Goal: Answer question/provide support: Share knowledge or assist other users

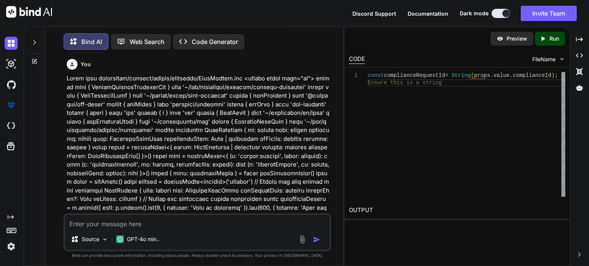
scroll to position [31291, 0]
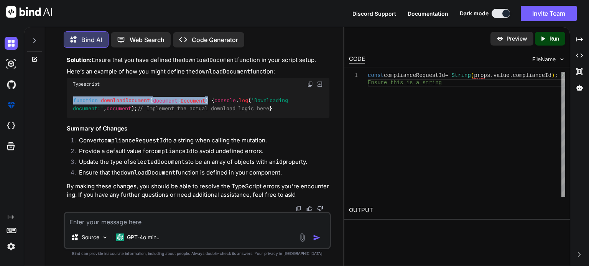
click at [251, 119] on div "function downloadDocument ( document : Document ) { console . log ( 'Downloadin…" at bounding box center [198, 105] width 263 height 28
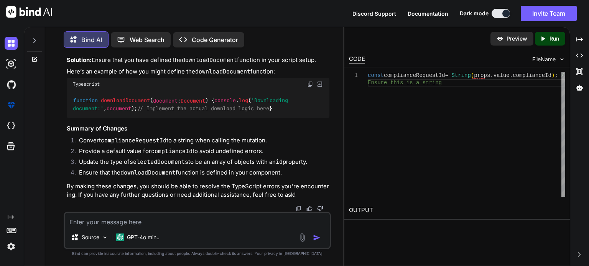
type textarea "x"
click at [159, 222] on textarea at bounding box center [197, 220] width 265 height 14
paste textarea "[vue-tsc] Type 'number' is not assignable to type 'string'. /nova/Osiris.Nova.I…"
type textarea "[vue-tsc] Type 'number' is not assignable to type 'string'. /nova/Osiris.Nova.I…"
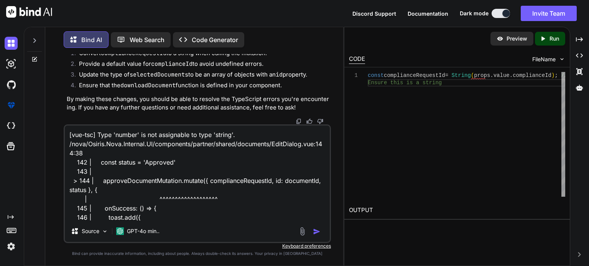
scroll to position [10, 0]
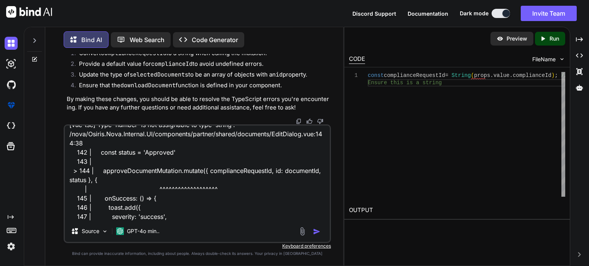
type textarea "x"
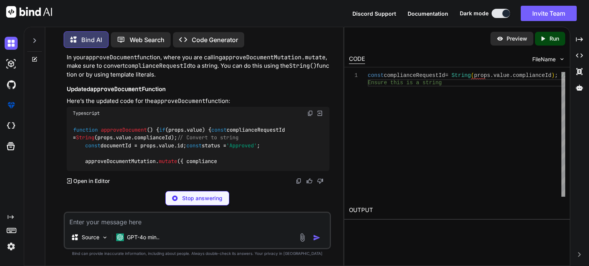
scroll to position [31474, 0]
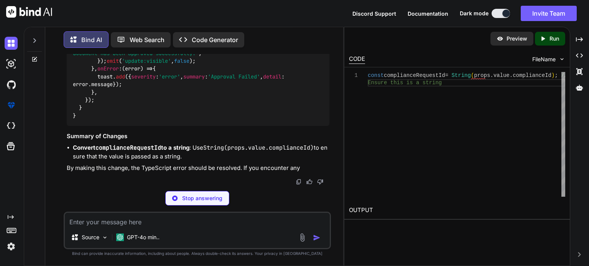
type textarea "x"
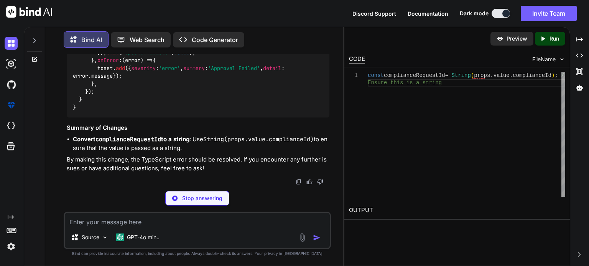
type textarea "}, }); } }"
type textarea "x"
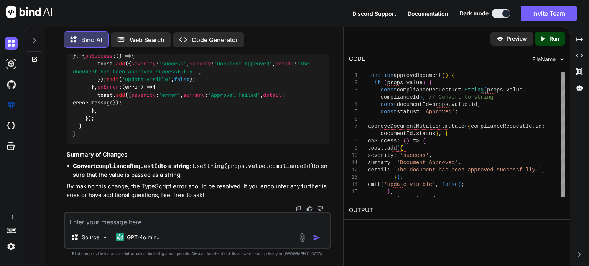
scroll to position [31589, 0]
drag, startPoint x: 276, startPoint y: 181, endPoint x: 93, endPoint y: 182, distance: 182.9
click at [93, 138] on code "function approveDocument ( ) { if (props. value ) { const complianceRequestId =…" at bounding box center [195, 75] width 245 height 125
click at [77, 20] on span "function" at bounding box center [85, 16] width 25 height 7
drag, startPoint x: 74, startPoint y: 167, endPoint x: 155, endPoint y: 165, distance: 81.7
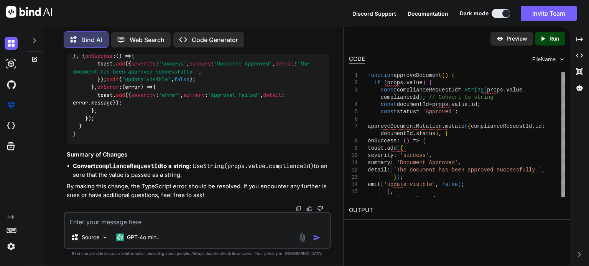
click at [155, 138] on code "function approveDocument ( ) { if (props. value ) { const complianceRequestId =…" at bounding box center [195, 75] width 245 height 125
copy code "function approveDocument ( )"
click at [82, 138] on code "function approveDocument ( ) { if (props. value ) { const complianceRequestId =…" at bounding box center [195, 75] width 245 height 125
drag, startPoint x: 73, startPoint y: 165, endPoint x: 112, endPoint y: 136, distance: 48.5
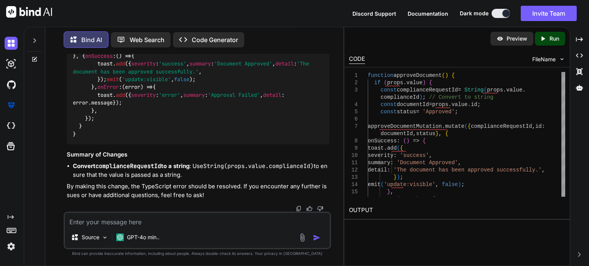
click at [112, 136] on div "function approveDocument ( ) { if (props. value ) { const complianceRequestId =…" at bounding box center [198, 75] width 263 height 137
copy code "function approveDocument ( ) { if (props. value ) { const complianceRequestId =…"
click at [140, 222] on textarea at bounding box center [197, 220] width 265 height 14
type textarea "B"
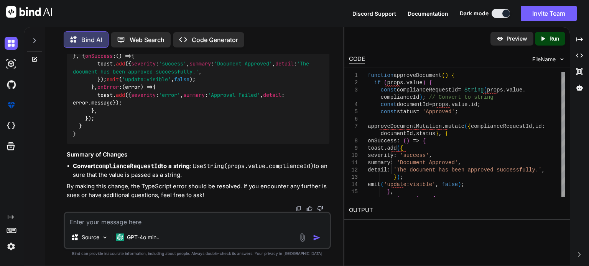
type textarea "x"
type textarea "BU"
type textarea "x"
type textarea "BUT"
type textarea "x"
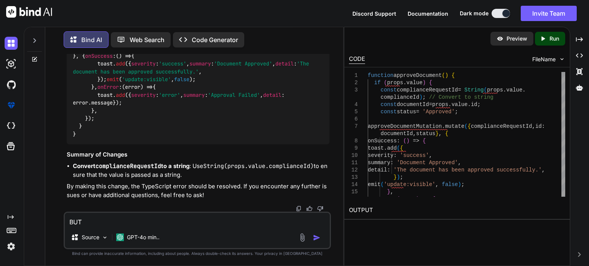
type textarea "BUT"
type textarea "x"
click at [171, 28] on span "complianceId" at bounding box center [152, 24] width 37 height 7
copy span "complianceId"
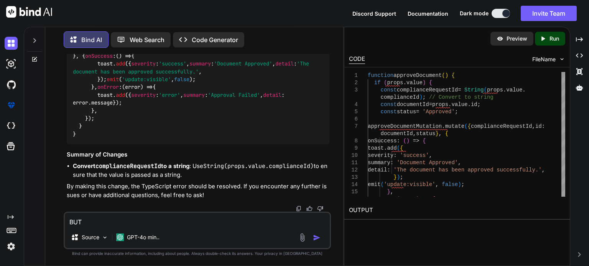
click at [108, 223] on textarea "BUT" at bounding box center [197, 220] width 265 height 14
paste textarea "complianceId"
type textarea "BUT complianceId"
type textarea "x"
type textarea "BUT complianceId"
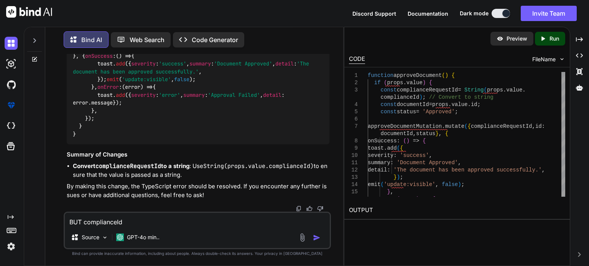
type textarea "x"
type textarea "BUT complianceId I"
type textarea "x"
type textarea "BUT complianceId IS"
type textarea "x"
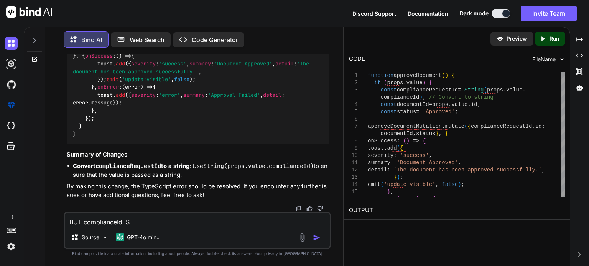
type textarea "BUT complianceId IS"
type textarea "x"
type textarea "BUT complianceId IS A"
type textarea "x"
type textarea "BUT complianceId IS A"
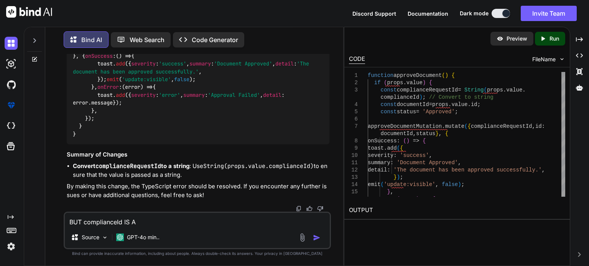
type textarea "x"
type textarea "BUT complianceId IS A N"
type textarea "x"
type textarea "BUT complianceId IS A NU"
type textarea "x"
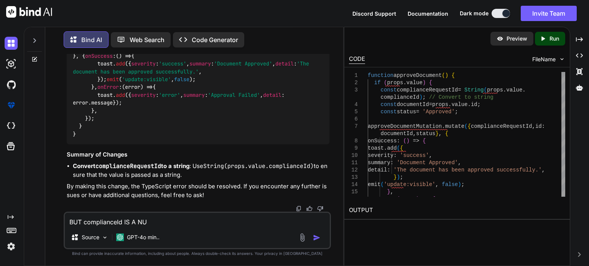
type textarea "BUT complianceId IS A NUM"
type textarea "x"
type textarea "BUT complianceId IS A NUMB"
type textarea "x"
type textarea "BUT complianceId IS A NUMBE"
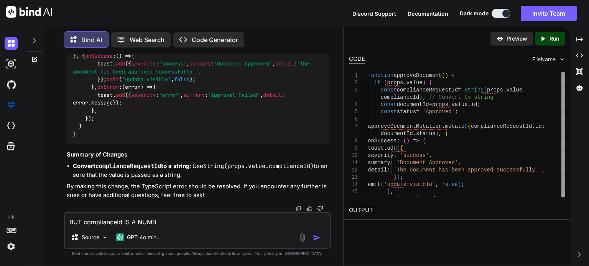
type textarea "x"
type textarea "BUT complianceId IS A NUMBER"
type textarea "x"
type textarea "BUT complianceId IS A NUMBER"
type textarea "x"
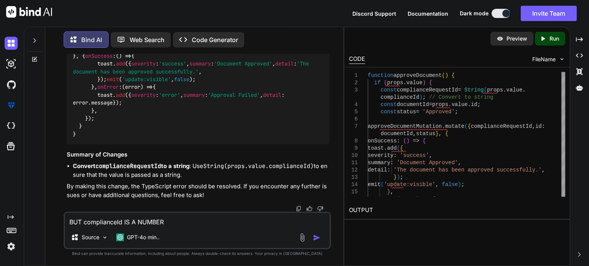
type textarea "BUT complianceId IS A NUMBER N"
type textarea "x"
type textarea "BUT complianceId IS A NUMBER NO"
type textarea "x"
type textarea "BUT complianceId IS A NUMBER NOT"
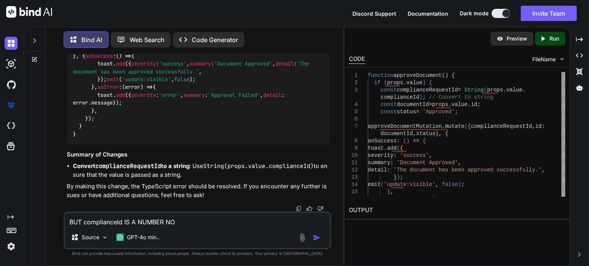
type textarea "x"
type textarea "BUT complianceId IS A NUMBER NOT"
type textarea "x"
type textarea "BUT complianceId IS A NUMBER NOT S"
type textarea "x"
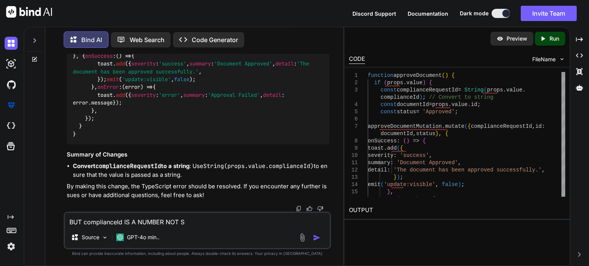
type textarea "BUT complianceId IS A NUMBER NOT"
type textarea "x"
type textarea "BUT complianceId IS A NUMBER NOT A"
type textarea "x"
type textarea "BUT complianceId IS A NUMBER NOT A"
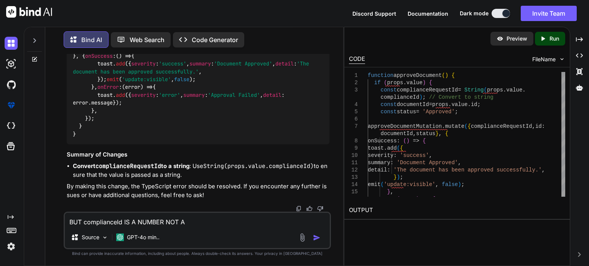
type textarea "x"
type textarea "BUT complianceId IS A NUMBER NOT A S"
type textarea "x"
type textarea "BUT complianceId IS A NUMBER NOT A ST"
type textarea "x"
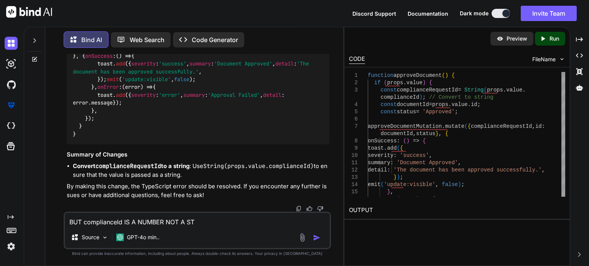
type textarea "BUT complianceId IS A NUMBER NOT A STR"
type textarea "x"
type textarea "BUT complianceId IS A NUMBER NOT A STRI"
type textarea "x"
type textarea "BUT complianceId IS A NUMBER NOT A STRIN"
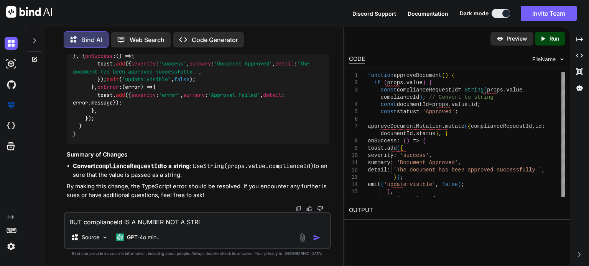
type textarea "x"
type textarea "BUT complianceId IS A NUMBER NOT A STRING"
type textarea "x"
type textarea "BUT complianceId IS A NUMBER NOT A STRING"
type textarea "x"
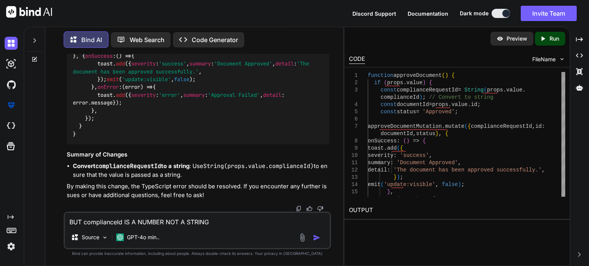
type textarea "BUT complianceId IS A NUMBER NOT A STRING F"
type textarea "x"
type textarea "BUT complianceId IS A NUMBER NOT A STRING FR"
type textarea "x"
type textarea "BUT complianceId IS A NUMBER NOT A STRING FRO"
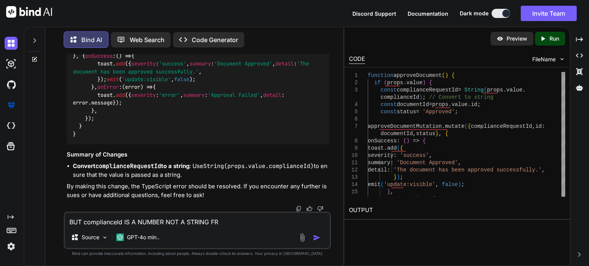
type textarea "x"
type textarea "BUT complianceId IS A NUMBER NOT A STRING FROM"
type textarea "x"
type textarea "BUT complianceId IS A NUMBER NOT A STRING FROM"
type textarea "x"
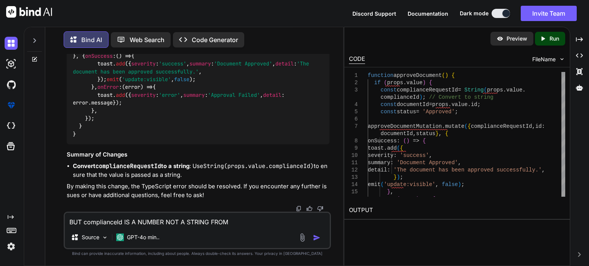
type textarea "BUT complianceId IS A NUMBER NOT A STRING FROM S"
type textarea "x"
type textarea "BUT complianceId IS A NUMBER NOT A STRING FROM SW"
type textarea "x"
type textarea "BUT complianceId IS A NUMBER NOT A STRING FROM SWA"
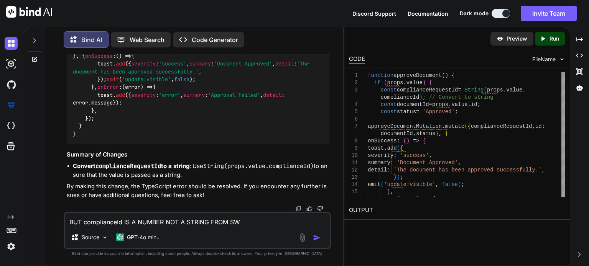
type textarea "x"
type textarea "BUT complianceId IS A NUMBER NOT A STRING FROM SWAH"
type textarea "x"
type textarea "BUT complianceId IS A NUMBER NOT A STRING FROM SWAHE"
type textarea "x"
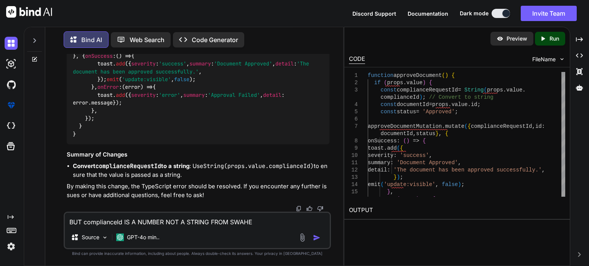
type textarea "BUT complianceId IS A NUMBER NOT A STRING FROM SWAHER"
type textarea "x"
type textarea "BUT complianceId IS A NUMBER NOT A STRING FROM SWAHE"
type textarea "x"
type textarea "BUT complianceId IS A NUMBER NOT A STRING FROM SWAH"
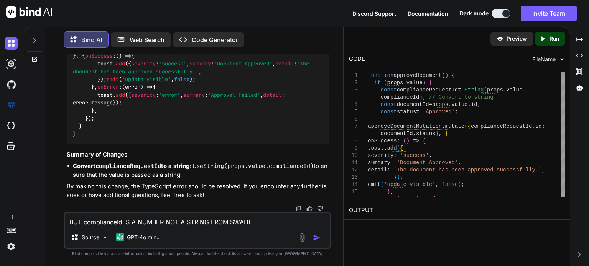
type textarea "x"
type textarea "BUT complianceId IS A NUMBER NOT A STRING FROM SWA"
type textarea "x"
type textarea "BUT complianceId IS A NUMBER NOT A STRING FROM SWAG"
type textarea "x"
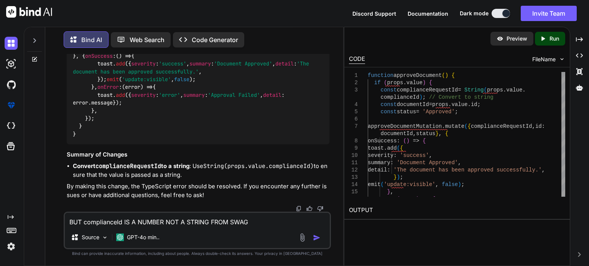
type textarea "BUT complianceId IS A NUMBER NOT A STRING FROM SWAGG"
type textarea "x"
type textarea "BUT complianceId IS A NUMBER NOT A STRING FROM SWAGGE"
type textarea "x"
type textarea "BUT complianceId IS A NUMBER NOT A STRING FROM SWAGGER"
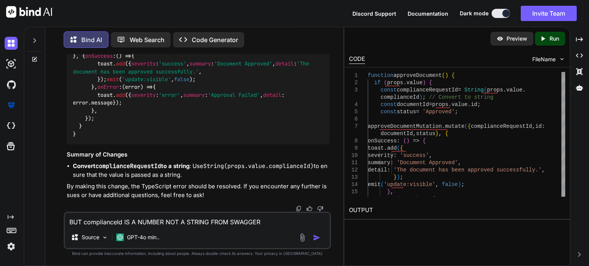
type textarea "x"
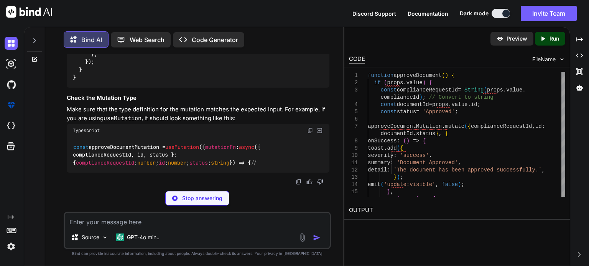
scroll to position [32111, 0]
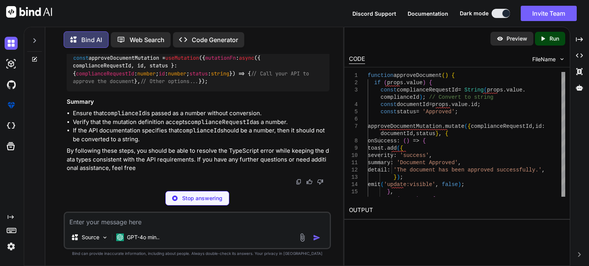
type textarea "x"
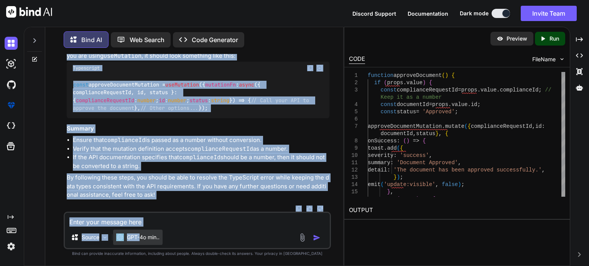
scroll to position [32386, 0]
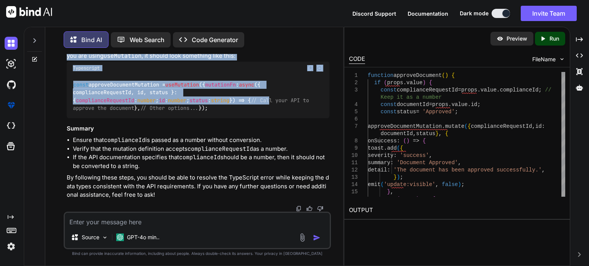
drag, startPoint x: 72, startPoint y: 95, endPoint x: 103, endPoint y: 85, distance: 31.7
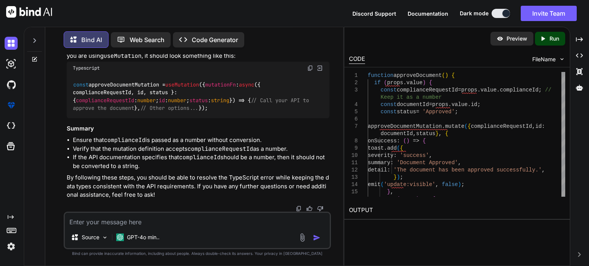
drag, startPoint x: 84, startPoint y: 144, endPoint x: 234, endPoint y: 142, distance: 149.5
copy code "const complianceRequestId = props. value . complianceId ;"
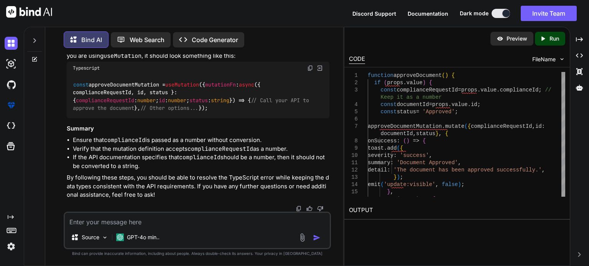
scroll to position [32309, 0]
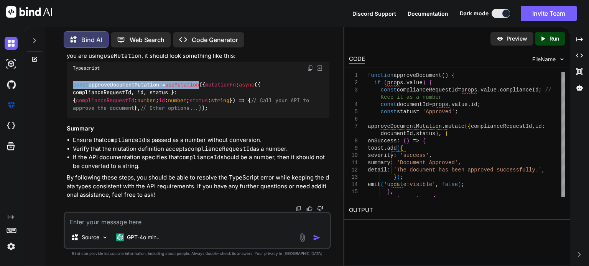
drag, startPoint x: 71, startPoint y: 137, endPoint x: 208, endPoint y: 136, distance: 136.5
click at [208, 118] on div "const approveDocumentMutation = useMutation ({ mutationFn : async ({ compliance…" at bounding box center [198, 97] width 263 height 44
click at [139, 101] on code "const approveDocumentMutation = useMutation ({ mutationFn : async ({ compliance…" at bounding box center [192, 96] width 239 height 31
drag, startPoint x: 209, startPoint y: 98, endPoint x: 66, endPoint y: 109, distance: 142.6
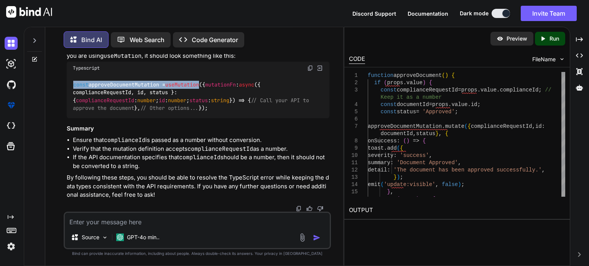
click at [72, 100] on div "const approveDocumentMutation = useMutation ({ mutationFn : async ({ compliance…" at bounding box center [198, 97] width 263 height 44
copy code "const approveDocumentMutation = useMutation"
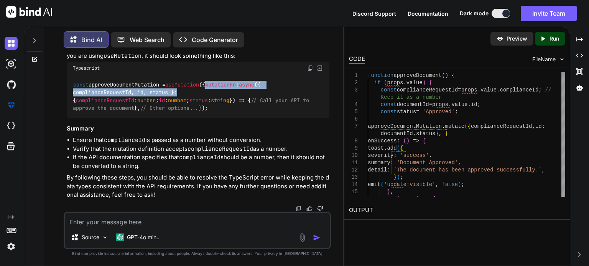
drag, startPoint x: 78, startPoint y: 109, endPoint x: 248, endPoint y: 107, distance: 170.6
click at [248, 107] on code "const approveDocumentMutation = useMutation ({ mutationFn : async ({ compliance…" at bounding box center [192, 96] width 239 height 31
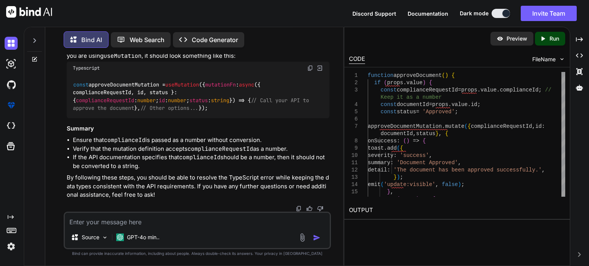
click at [134, 104] on span "complianceRequestId" at bounding box center [105, 100] width 58 height 7
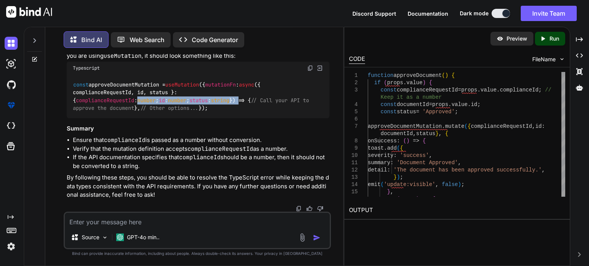
drag, startPoint x: 189, startPoint y: 116, endPoint x: 72, endPoint y: 115, distance: 117.3
click at [71, 117] on div "const approveDocumentMutation = useMutation ({ mutationFn : async ({ compliance…" at bounding box center [198, 97] width 263 height 44
click at [103, 102] on code "const approveDocumentMutation = useMutation ({ mutationFn : async ({ compliance…" at bounding box center [192, 96] width 239 height 31
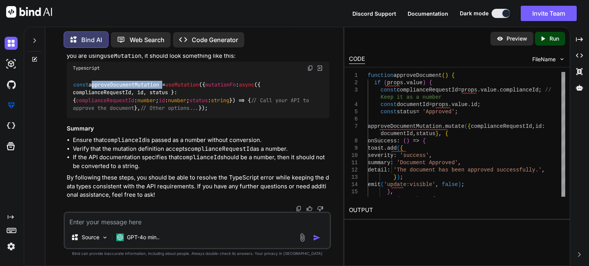
drag, startPoint x: 103, startPoint y: 102, endPoint x: 113, endPoint y: 104, distance: 9.9
click at [104, 102] on code "const approveDocumentMutation = useMutation ({ mutationFn : async ({ compliance…" at bounding box center [192, 96] width 239 height 31
click at [191, 88] on span "useMutation" at bounding box center [182, 84] width 34 height 7
click at [192, 107] on code "const approveDocumentMutation = useMutation ({ mutationFn : async ({ compliance…" at bounding box center [192, 96] width 239 height 31
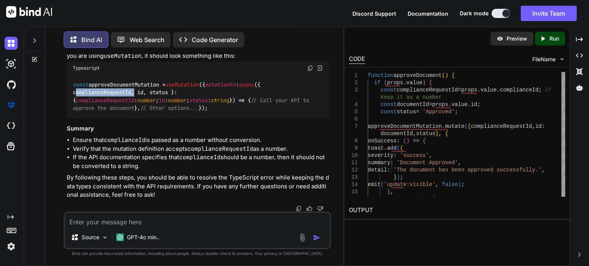
drag, startPoint x: 77, startPoint y: 110, endPoint x: 135, endPoint y: 110, distance: 57.9
click at [135, 110] on code "const approveDocumentMutation = useMutation ({ mutationFn : async ({ compliance…" at bounding box center [192, 96] width 239 height 31
click at [146, 217] on textarea at bounding box center [197, 220] width 265 height 14
paste textarea "[vue-tsc] Type 'number | undefined' is not assignable to type 'number'. Type 'u…"
type textarea "[vue-tsc] Type 'number | undefined' is not assignable to type 'number'. Type 'u…"
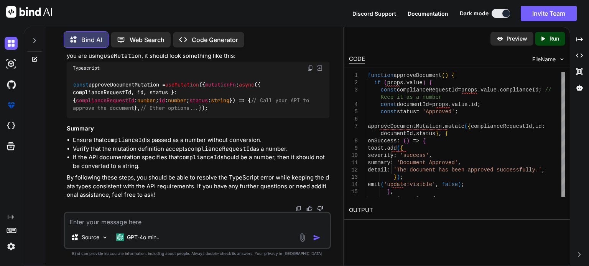
type textarea "x"
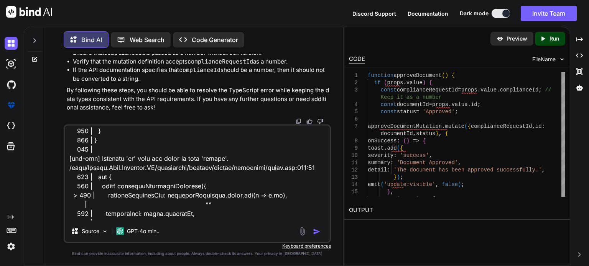
scroll to position [30, 0]
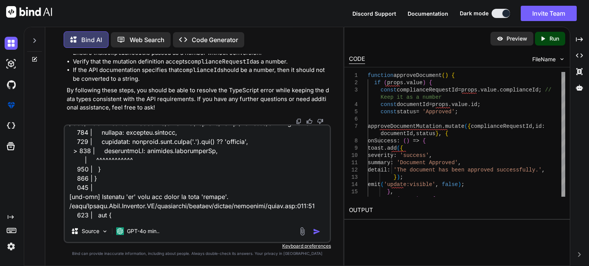
click at [121, 150] on textarea at bounding box center [197, 173] width 265 height 95
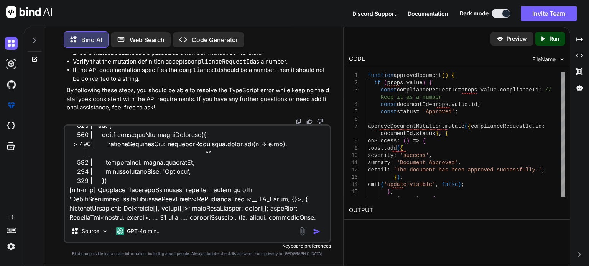
scroll to position [222, 0]
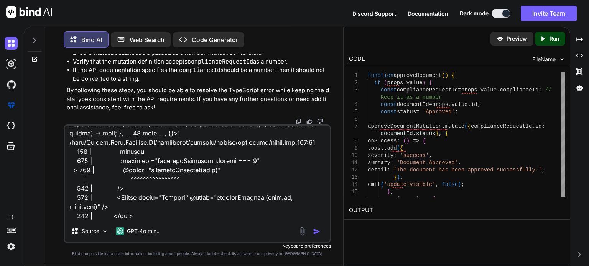
click at [138, 219] on textarea at bounding box center [197, 173] width 265 height 95
type textarea "[vue-tsc] Type 'number | undefined' is not assignable to type 'number'. Type 'u…"
type textarea "x"
type textarea "[vue-tsc] Type 'number | undefined' is not assignable to type 'number'. Type 'u…"
type textarea "x"
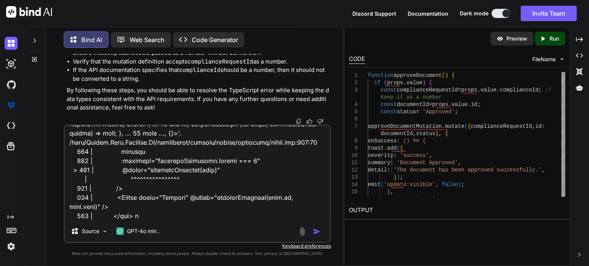
type textarea "[vue-tsc] Type 'number | undefined' is not assignable to type 'number'. Type 'u…"
type textarea "x"
type textarea "[vue-tsc] Type 'number | undefined' is not assignable to type 'number'. Type 'u…"
type textarea "x"
type textarea "[vue-tsc] Type 'number | undefined' is not assignable to type 'number'. Type 'u…"
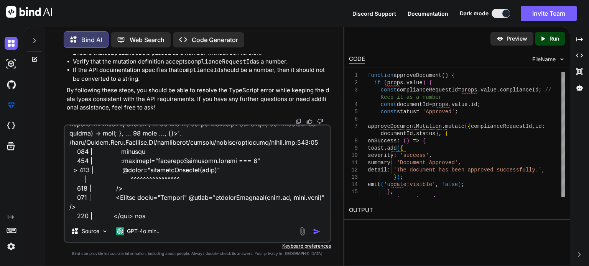
type textarea "x"
type textarea "[vue-tsc] Type 'number | undefined' is not assignable to type 'number'. Type 'u…"
type textarea "x"
type textarea "[vue-tsc] Type 'number | undefined' is not assignable to type 'number'. Type 'u…"
type textarea "x"
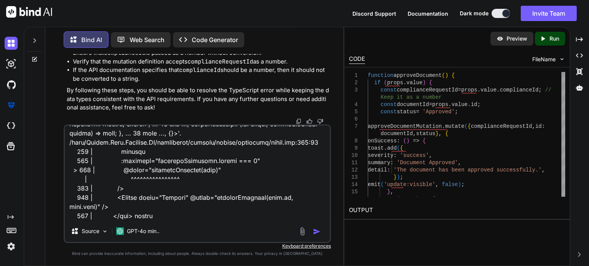
type textarea "[vue-tsc] Type 'number | undefined' is not assignable to type 'number'. Type 'u…"
type textarea "x"
type textarea "[vue-tsc] Type 'number | undefined' is not assignable to type 'number'. Type 'u…"
type textarea "x"
type textarea "[vue-tsc] Type 'number | undefined' is not assignable to type 'number'. Type 'u…"
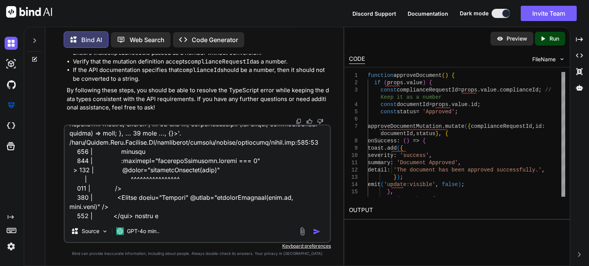
type textarea "x"
type textarea "[vue-tsc] Type 'number | undefined' is not assignable to type 'number'. Type 'u…"
type textarea "x"
type textarea "[vue-tsc] Type 'number | undefined' is not assignable to type 'number'. Type 'u…"
type textarea "x"
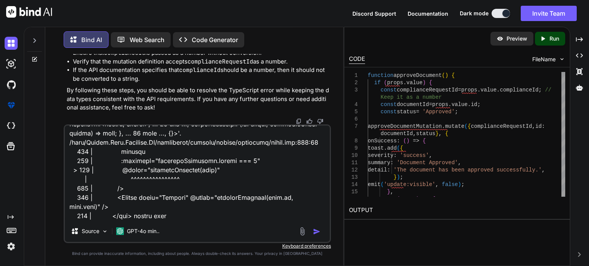
type textarea "[vue-tsc] Type 'number | undefined' is not assignable to type 'number'. Type 'u…"
type textarea "x"
paste textarea "complianceId"
type textarea "[vue-tsc] Type 'number | undefined' is not assignable to type 'number'. Type 'u…"
type textarea "x"
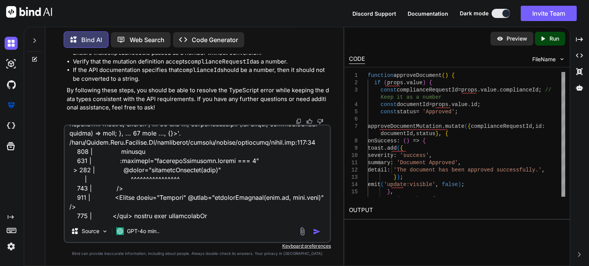
type textarea "[vue-tsc] Type 'number | undefined' is not assignable to type 'number'. Type 'u…"
type textarea "x"
type textarea "[vue-tsc] Type 'number | undefined' is not assignable to type 'number'. Type 'u…"
type textarea "x"
type textarea "[vue-tsc] Type 'number | undefined' is not assignable to type 'number'. Type 'u…"
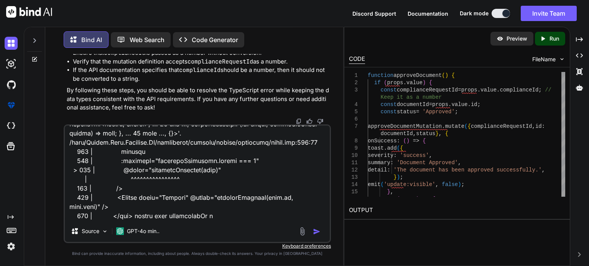
type textarea "x"
type textarea "[vue-tsc] Type 'number | undefined' is not assignable to type 'number'. Type 'u…"
type textarea "x"
type textarea "[vue-tsc] Type 'number | undefined' is not assignable to type 'number'. Type 'u…"
type textarea "x"
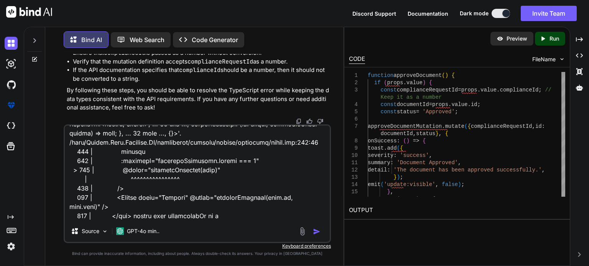
type textarea "[vue-tsc] Type 'number | undefined' is not assignable to type 'number'. Type 'u…"
type textarea "x"
type textarea "[vue-tsc] Type 'number | undefined' is not assignable to type 'number'. Type 'u…"
type textarea "x"
type textarea "[vue-tsc] Type 'number | undefined' is not assignable to type 'number'. Type 'u…"
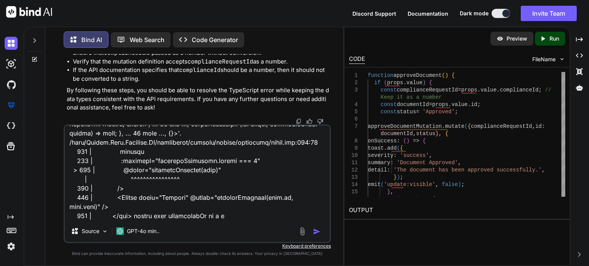
type textarea "x"
type textarea "[vue-tsc] Type 'number | undefined' is not assignable to type 'number'. Type 'u…"
type textarea "x"
type textarea "[vue-tsc] Type 'number | undefined' is not assignable to type 'number'. Type 'u…"
type textarea "x"
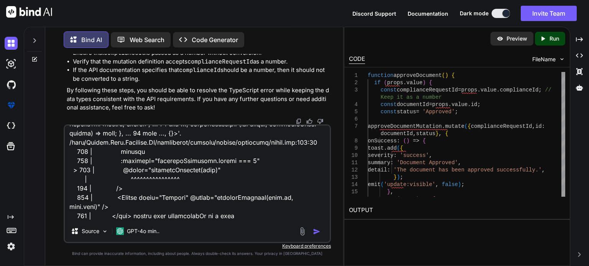
type textarea "[vue-tsc] Type 'number | undefined' is not assignable to type 'number'. Type 'u…"
type textarea "x"
type textarea "[vue-tsc] Type 'number | undefined' is not assignable to type 'number'. Type 'u…"
type textarea "x"
click at [272, 217] on textarea at bounding box center [197, 173] width 265 height 95
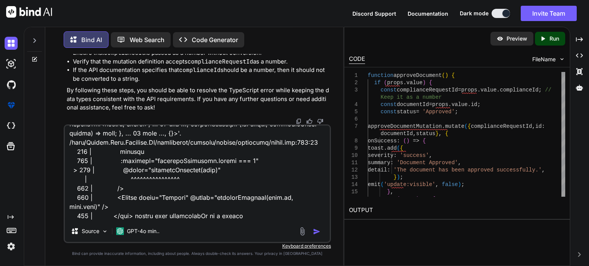
type textarea "[vue-tsc] Type 'number | undefined' is not assignable to type 'number'. Type 'u…"
type textarea "x"
type textarea "[vue-tsc] Type 'number | undefined' is not assignable to type 'number'. Type 'u…"
type textarea "x"
type textarea "[vue-tsc] Type 'number | undefined' is not assignable to type 'number'. Type 'u…"
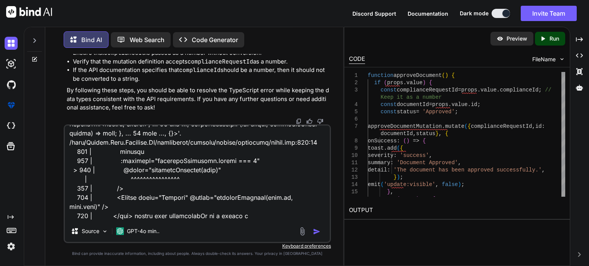
type textarea "x"
type textarea "[vue-tsc] Type 'number | undefined' is not assignable to type 'number'. Type 'u…"
type textarea "x"
type textarea "[vue-tsc] Type 'number | undefined' is not assignable to type 'number'. Type 'u…"
type textarea "x"
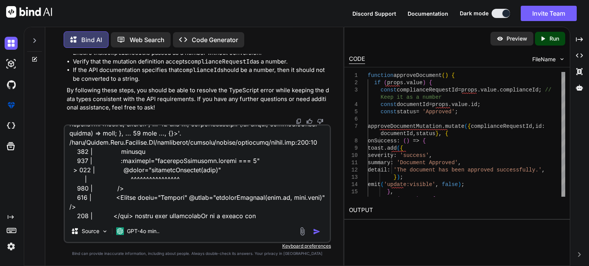
type textarea "[vue-tsc] Type 'number | undefined' is not assignable to type 'number'. Type 'u…"
type textarea "x"
type textarea "[vue-tsc] Type 'number | undefined' is not assignable to type 'number'. Type 'u…"
type textarea "x"
type textarea "[vue-tsc] Type 'number | undefined' is not assignable to type 'number'. Type 'u…"
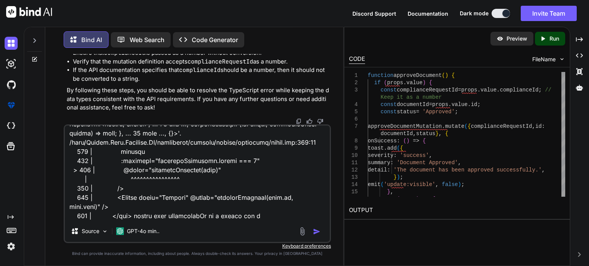
type textarea "x"
type textarea "[vue-tsc] Type 'number | undefined' is not assignable to type 'number'. Type 'u…"
type textarea "x"
type textarea "[vue-tsc] Type 'number | undefined' is not assignable to type 'number'. Type 'u…"
type textarea "x"
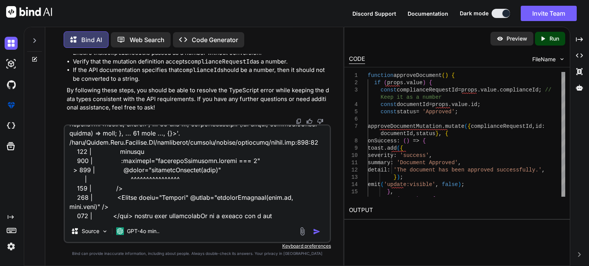
type textarea "[vue-tsc] Type 'number | undefined' is not assignable to type 'number'. Type 'u…"
type textarea "x"
type textarea "[vue-tsc] Type 'number | undefined' is not assignable to type 'number'. Type 'u…"
type textarea "x"
type textarea "[vue-tsc] Type 'number | undefined' is not assignable to type 'number'. Type 'u…"
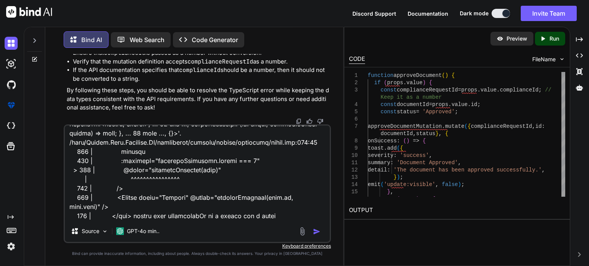
type textarea "x"
type textarea "[vue-tsc] Type 'number | undefined' is not assignable to type 'number'. Type 'u…"
type textarea "x"
type textarea "[vue-tsc] Type 'number | undefined' is not assignable to type 'number'. Type 'u…"
click at [314, 231] on img "button" at bounding box center [317, 232] width 8 height 8
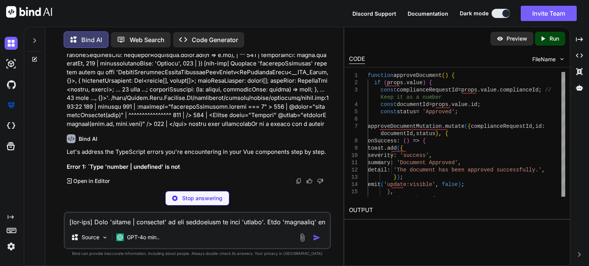
scroll to position [32583, 0]
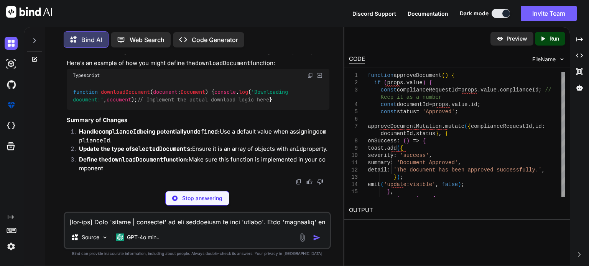
type textarea "x"
type textarea "complianceId: document.complianceId ?? 0, // Use 0 or any default value if unde…"
type textarea "x"
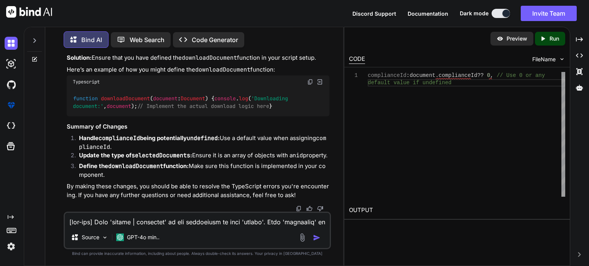
scroll to position [33078, 0]
click at [108, 222] on textarea at bounding box center [197, 220] width 265 height 14
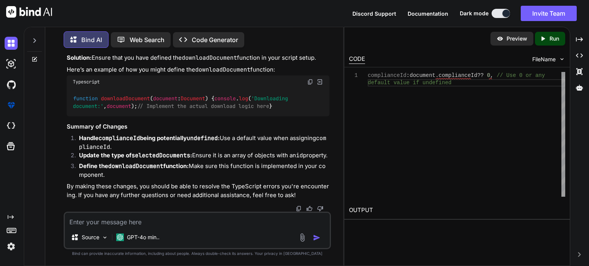
type textarea "u"
type textarea "x"
type textarea "un"
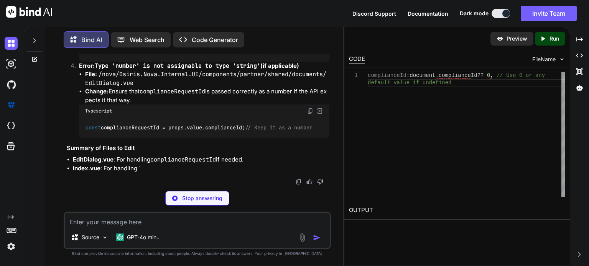
scroll to position [33274, 0]
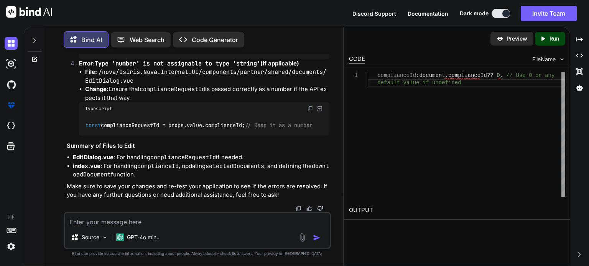
drag, startPoint x: 214, startPoint y: 147, endPoint x: 84, endPoint y: 148, distance: 130.7
drag, startPoint x: 104, startPoint y: 150, endPoint x: 124, endPoint y: 159, distance: 22.7
copy code "complianceId : document . complianceId ?? 0 ,"
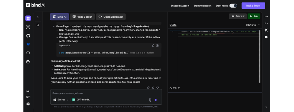
scroll to position [33350, 0]
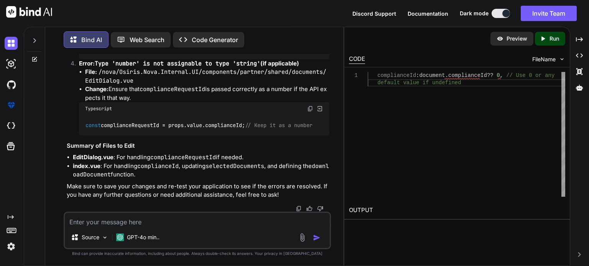
drag, startPoint x: 158, startPoint y: 155, endPoint x: 86, endPoint y: 156, distance: 72.1
copy code "const selectedDocuments"
drag, startPoint x: 249, startPoint y: 157, endPoint x: 93, endPoint y: 151, distance: 155.8
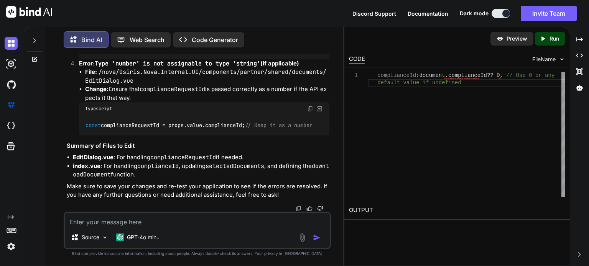
copy code "const selectedDocuments = ref<{ id : number }[]>([]);"
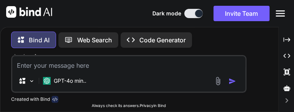
scroll to position [35871, 0]
